Goal: Task Accomplishment & Management: Manage account settings

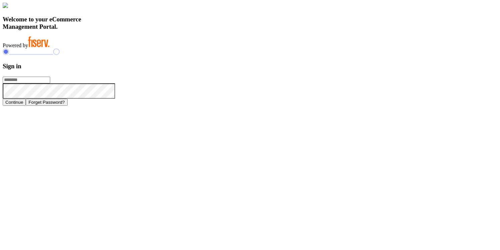
type input "**********"
click at [182, 30] on h3 "Welcome to your eCommerce Management Portal." at bounding box center [250, 23] width 495 height 15
type input "**********"
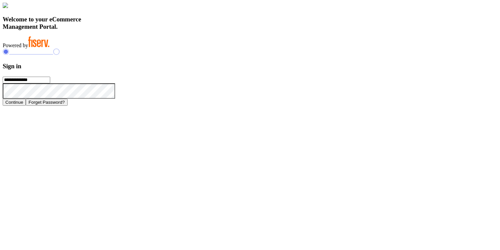
click at [26, 106] on button "Continue" at bounding box center [14, 102] width 23 height 7
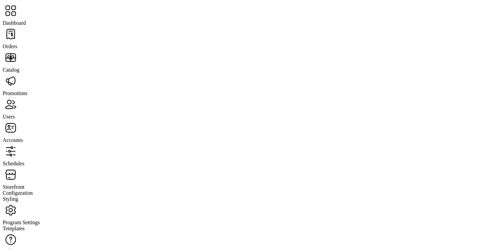
click at [24, 161] on span "Schedules" at bounding box center [14, 164] width 22 height 6
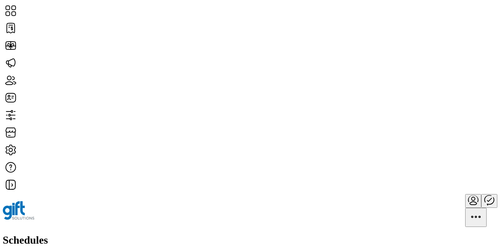
click at [268, 126] on span "Edit Details" at bounding box center [255, 122] width 25 height 5
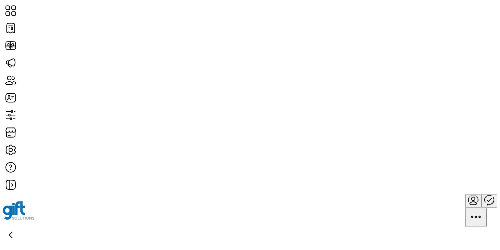
type input "**********"
type textarea "**********"
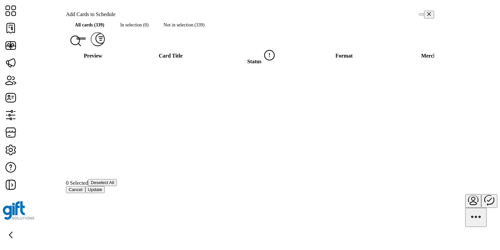
click at [101, 17] on span "Add Cards to Schedule" at bounding box center [91, 14] width 50 height 6
copy div "Add Cards to Schedule All cards (339) In selection (0) Not in selection (339)"
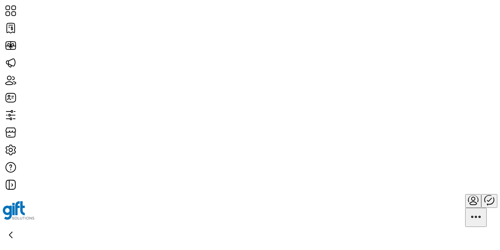
type input "**********"
type textarea "**********"
click at [481, 192] on icon "Publisher Panel" at bounding box center [489, 200] width 16 height 16
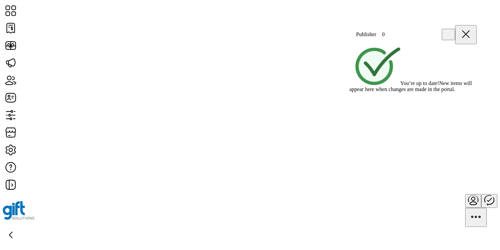
click at [471, 29] on icon at bounding box center [466, 34] width 16 height 16
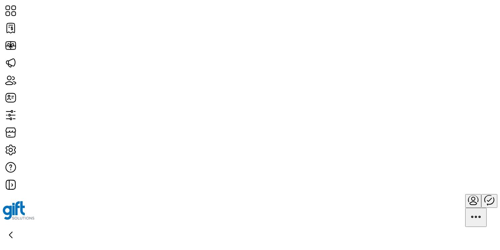
click at [465, 192] on icon "menu" at bounding box center [473, 200] width 16 height 16
click at [461, 36] on link "Sign Out" at bounding box center [458, 32] width 59 height 5
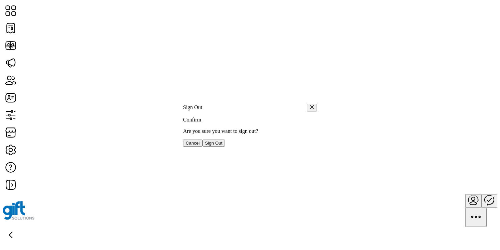
click at [223, 146] on span "Sign Out" at bounding box center [213, 143] width 17 height 5
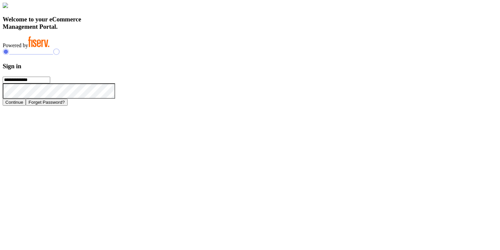
click at [50, 83] on input "**********" at bounding box center [27, 80] width 48 height 7
type input "**********"
click at [26, 106] on button "Continue" at bounding box center [14, 102] width 23 height 7
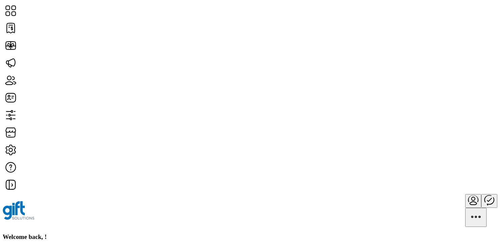
click at [481, 192] on icon "Publisher Panel" at bounding box center [489, 200] width 16 height 16
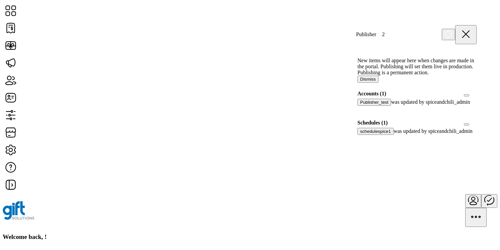
click at [360, 141] on div at bounding box center [360, 138] width 0 height 6
click at [365, 140] on icon at bounding box center [362, 137] width 5 height 5
click at [477, 126] on div at bounding box center [477, 123] width 0 height 6
click at [472, 125] on icon at bounding box center [474, 122] width 5 height 5
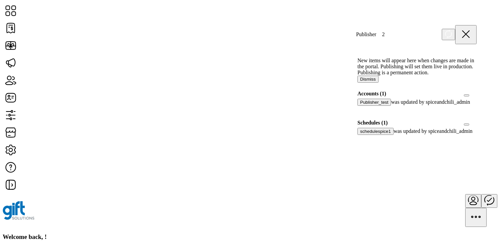
click at [477, 126] on div at bounding box center [477, 123] width 0 height 6
click at [472, 124] on icon at bounding box center [474, 122] width 4 height 3
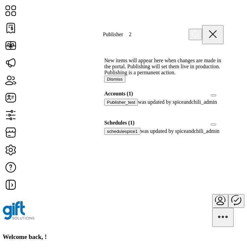
click at [223, 126] on div at bounding box center [223, 123] width 0 height 6
click at [219, 125] on icon at bounding box center [221, 122] width 5 height 5
click at [223, 126] on div at bounding box center [223, 123] width 0 height 6
click at [219, 125] on icon at bounding box center [221, 122] width 5 height 5
click at [223, 126] on div at bounding box center [223, 123] width 0 height 6
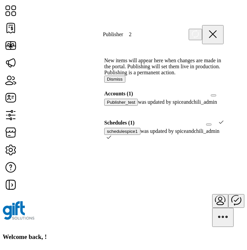
click at [219, 125] on icon at bounding box center [221, 122] width 5 height 5
click at [223, 126] on div at bounding box center [223, 123] width 0 height 6
click at [219, 125] on icon at bounding box center [221, 122] width 5 height 5
click at [223, 126] on div at bounding box center [223, 123] width 0 height 6
click at [194, 135] on div "schedulespice1 was updated by spiceandchili_admin" at bounding box center [163, 131] width 119 height 7
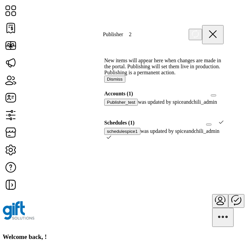
click at [219, 125] on icon at bounding box center [221, 122] width 5 height 5
click at [190, 135] on div "schedulespice1 was updated by spiceandchili_admin" at bounding box center [163, 131] width 119 height 7
click at [223, 126] on div at bounding box center [223, 123] width 0 height 6
click at [195, 135] on div "schedulespice1 was updated by spiceandchili_admin" at bounding box center [163, 131] width 119 height 7
click at [106, 112] on div at bounding box center [106, 109] width 0 height 6
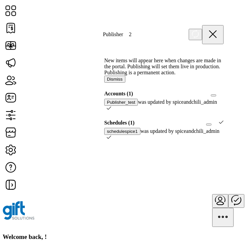
click at [111, 110] on icon at bounding box center [108, 108] width 5 height 5
click at [106, 112] on div at bounding box center [106, 109] width 0 height 6
click at [111, 109] on icon at bounding box center [108, 107] width 4 height 3
click at [106, 112] on div at bounding box center [106, 109] width 0 height 6
click at [111, 110] on icon at bounding box center [108, 108] width 5 height 5
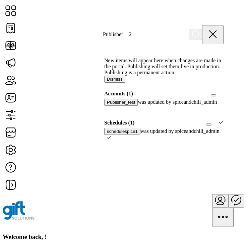
click at [212, 106] on div "Publisher_test was updated by spiceandchili_admin" at bounding box center [163, 102] width 119 height 7
click at [184, 106] on div "Publisher_test was updated by spiceandchili_admin" at bounding box center [163, 102] width 119 height 7
click at [106, 112] on div at bounding box center [106, 109] width 0 height 6
click at [111, 110] on icon at bounding box center [108, 108] width 5 height 5
click at [218, 112] on div "Publisher_test was updated by spiceandchili_admin" at bounding box center [163, 105] width 119 height 13
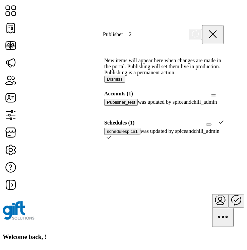
click at [106, 112] on div at bounding box center [106, 109] width 0 height 6
click at [218, 112] on div "Publisher_test was updated by spiceandchili_admin" at bounding box center [163, 105] width 119 height 13
click at [111, 112] on div at bounding box center [108, 109] width 5 height 6
click at [215, 112] on div "Publisher_test was updated by spiceandchili_admin" at bounding box center [163, 105] width 119 height 13
click at [197, 106] on div "Publisher_test was updated by spiceandchili_admin" at bounding box center [163, 102] width 119 height 7
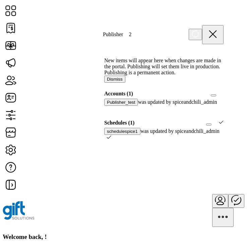
click at [106, 112] on div at bounding box center [106, 109] width 0 height 6
click at [111, 110] on icon at bounding box center [108, 108] width 5 height 5
click at [215, 112] on div "Publisher_test was updated by spiceandchili_admin" at bounding box center [163, 105] width 119 height 13
click at [106, 112] on div at bounding box center [106, 109] width 0 height 6
click at [201, 106] on div "Publisher_test was updated by spiceandchili_admin" at bounding box center [163, 102] width 119 height 7
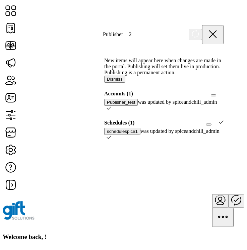
click at [111, 110] on icon at bounding box center [108, 108] width 5 height 5
click at [210, 106] on div "Publisher_test was updated by spiceandchili_admin" at bounding box center [163, 102] width 119 height 7
click at [106, 112] on div at bounding box center [106, 109] width 0 height 6
click at [203, 106] on div "Publisher_test was updated by spiceandchili_admin" at bounding box center [163, 102] width 119 height 7
click at [111, 110] on icon at bounding box center [108, 108] width 5 height 5
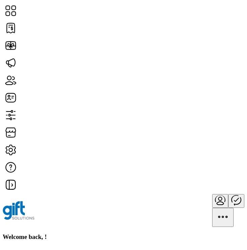
click at [228, 192] on icon "Publisher Panel" at bounding box center [236, 200] width 16 height 16
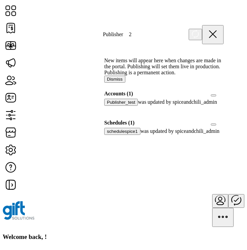
click at [223, 126] on div at bounding box center [223, 123] width 0 height 6
click at [219, 125] on icon at bounding box center [221, 122] width 5 height 5
click at [106, 112] on div at bounding box center [106, 109] width 0 height 6
click at [111, 109] on icon at bounding box center [108, 107] width 4 height 3
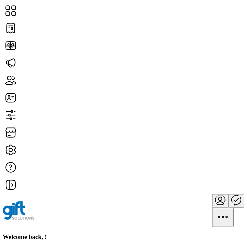
click at [228, 192] on icon "Publisher Panel" at bounding box center [236, 200] width 16 height 16
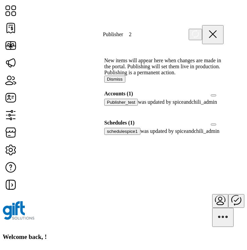
click at [106, 112] on div at bounding box center [106, 109] width 0 height 6
click at [111, 110] on icon at bounding box center [108, 108] width 5 height 5
click at [106, 112] on div at bounding box center [106, 109] width 0 height 6
click at [220, 116] on div "Publisher_test was updated by spiceandchili_admin" at bounding box center [163, 107] width 127 height 17
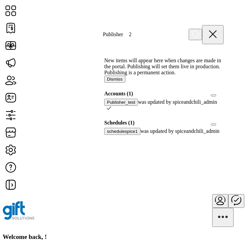
click at [111, 109] on icon at bounding box center [108, 107] width 4 height 3
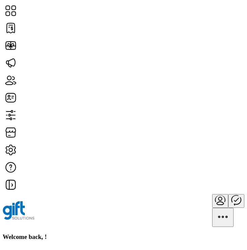
click at [228, 192] on icon "Publisher Panel" at bounding box center [236, 200] width 16 height 16
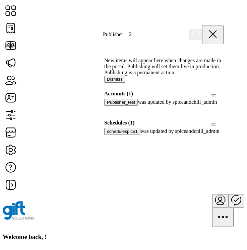
click at [218, 112] on div "Publisher_test was updated by spiceandchili_admin" at bounding box center [163, 105] width 119 height 13
click at [106, 112] on div at bounding box center [106, 109] width 0 height 6
click at [111, 110] on icon at bounding box center [108, 108] width 5 height 5
click at [106, 112] on div at bounding box center [106, 109] width 0 height 6
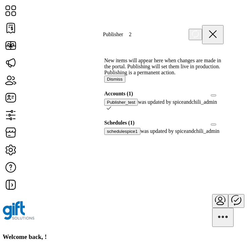
click at [111, 110] on icon at bounding box center [108, 108] width 5 height 5
click at [190, 106] on div "Publisher_test was updated by spiceandchili_admin" at bounding box center [163, 102] width 119 height 7
click at [106, 112] on div at bounding box center [106, 109] width 0 height 6
click at [111, 110] on icon at bounding box center [108, 108] width 5 height 5
click at [190, 106] on div "Publisher_test was updated by spiceandchili_admin" at bounding box center [163, 102] width 119 height 7
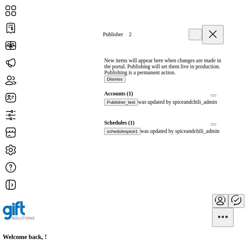
click at [223, 126] on div at bounding box center [223, 123] width 0 height 6
click at [216, 128] on div "Schedules (1)" at bounding box center [163, 123] width 127 height 10
click at [219, 124] on icon at bounding box center [221, 122] width 4 height 3
click at [223, 126] on div at bounding box center [223, 123] width 0 height 6
click at [219, 125] on icon at bounding box center [221, 122] width 5 height 5
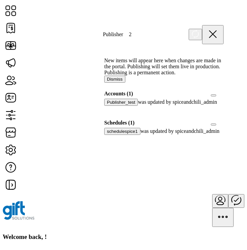
click at [199, 106] on div "Publisher_test was updated by spiceandchili_admin" at bounding box center [163, 102] width 119 height 7
click at [106, 112] on div at bounding box center [106, 109] width 0 height 6
click at [111, 110] on icon at bounding box center [108, 108] width 5 height 5
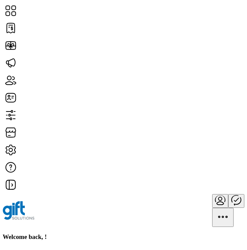
click at [228, 192] on icon "Publisher Panel" at bounding box center [236, 200] width 16 height 16
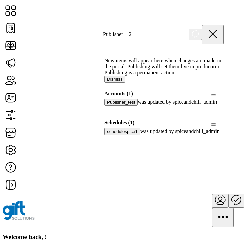
click at [106, 112] on div at bounding box center [106, 109] width 0 height 6
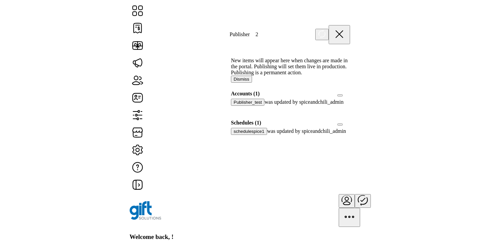
scroll to position [4, 2]
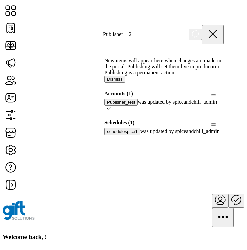
click at [111, 109] on icon at bounding box center [108, 107] width 4 height 3
click at [106, 112] on div at bounding box center [106, 109] width 0 height 6
click at [111, 110] on icon at bounding box center [108, 108] width 5 height 5
click at [220, 32] on icon at bounding box center [213, 34] width 16 height 16
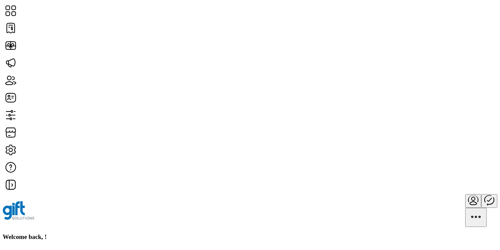
click at [481, 192] on icon "Publisher Panel" at bounding box center [489, 200] width 16 height 16
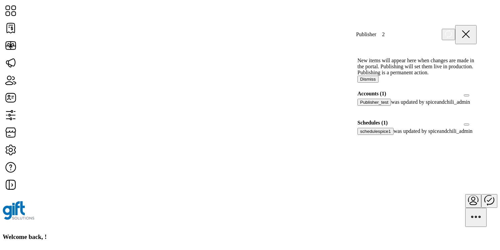
click at [477, 126] on div at bounding box center [477, 123] width 0 height 6
click at [472, 125] on icon at bounding box center [474, 122] width 5 height 5
click at [379, 83] on button "Dismiss" at bounding box center [368, 79] width 21 height 7
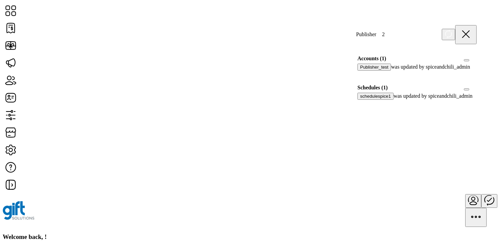
click at [472, 35] on icon at bounding box center [466, 34] width 16 height 16
